Goal: Subscribe to service/newsletter

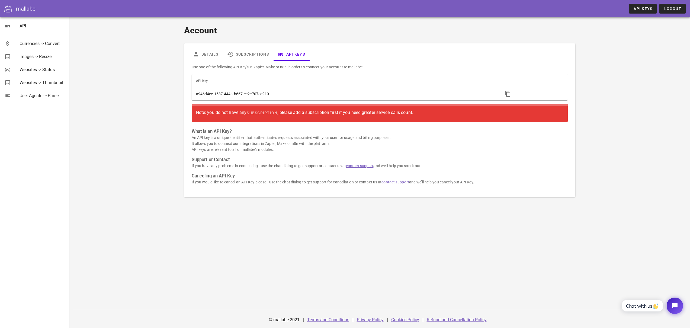
click at [311, 111] on div "Note: you do not have any subscription , please add a subscription first if you…" at bounding box center [379, 113] width 367 height 10
click at [262, 112] on span "subscription" at bounding box center [261, 113] width 31 height 4
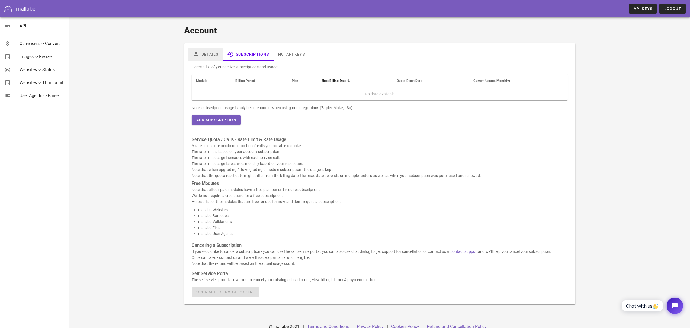
click at [207, 54] on link "Details" at bounding box center [205, 54] width 34 height 13
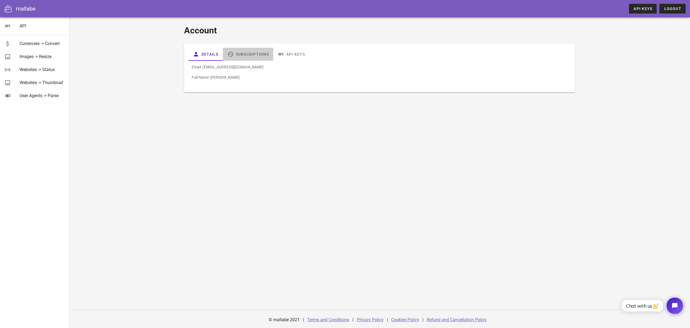
click at [253, 51] on link "Subscriptions" at bounding box center [248, 54] width 50 height 13
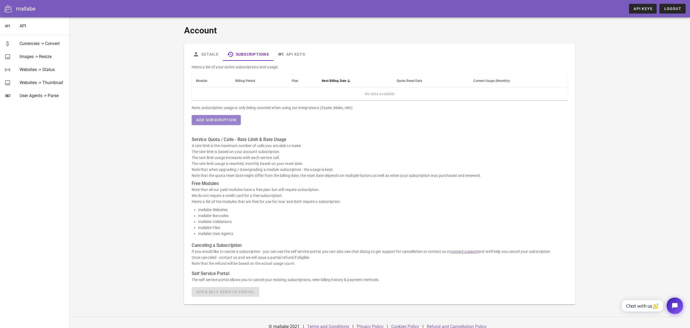
click at [221, 119] on span "Add Subscription" at bounding box center [216, 120] width 40 height 4
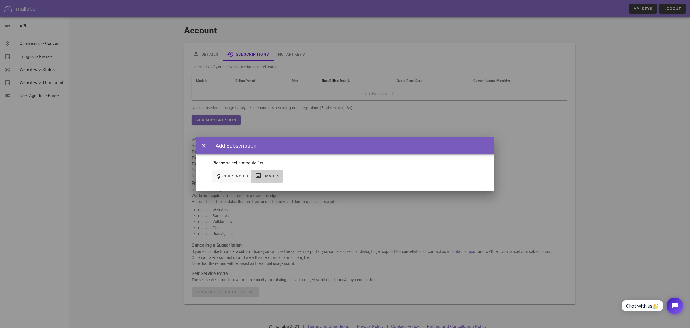
click at [270, 175] on span "Images" at bounding box center [271, 176] width 16 height 4
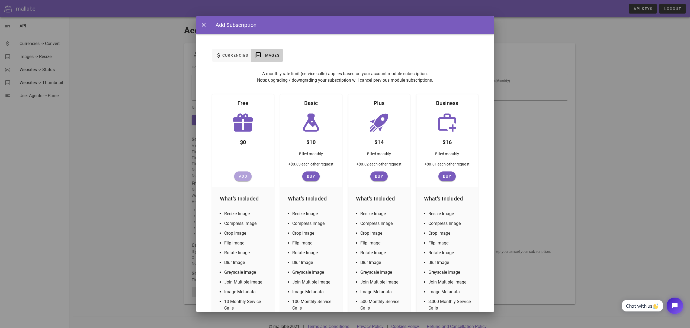
click at [240, 176] on span "Add" at bounding box center [242, 176] width 13 height 4
